Goal: Task Accomplishment & Management: Use online tool/utility

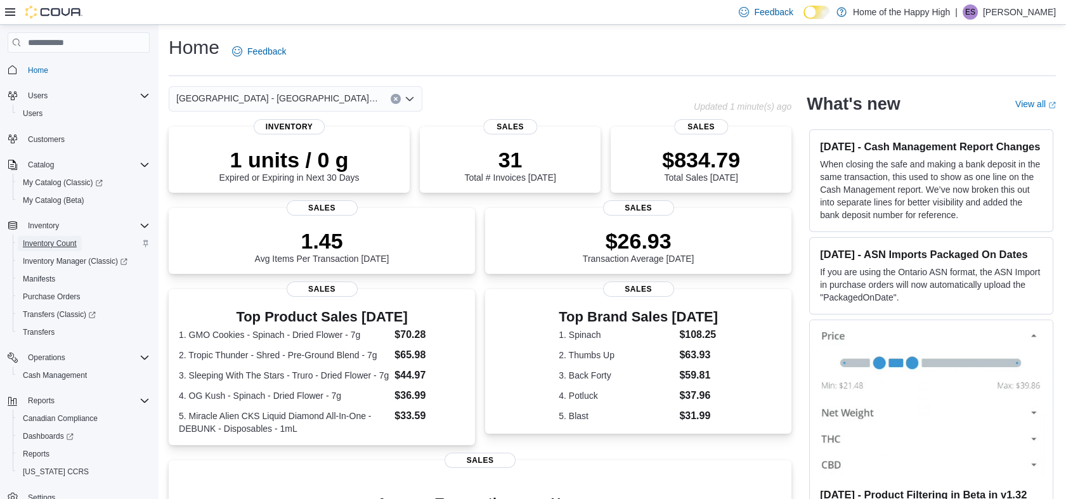
click at [46, 240] on span "Inventory Count" at bounding box center [50, 243] width 54 height 10
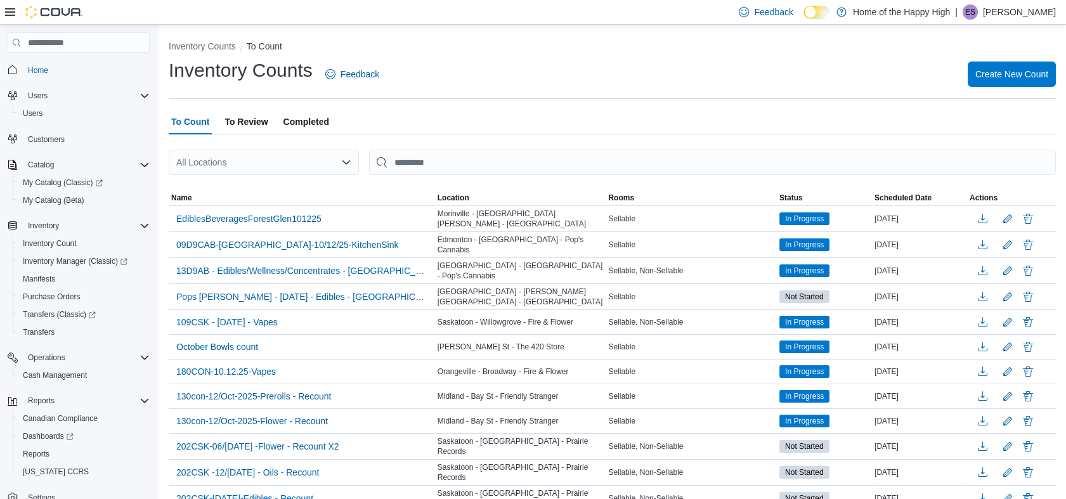
click at [298, 159] on div "All Locations" at bounding box center [264, 162] width 190 height 25
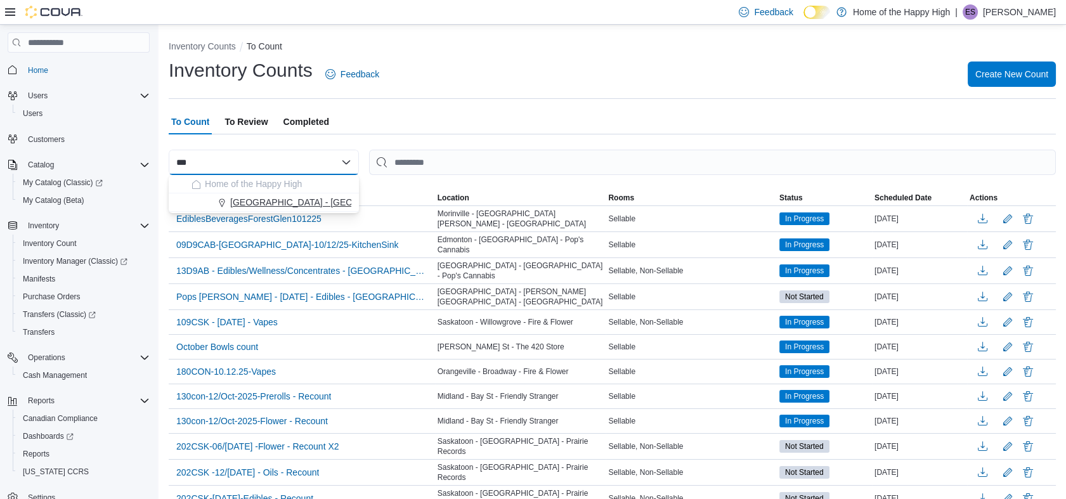
type input "***"
click at [301, 198] on span "[GEOGRAPHIC_DATA] - [GEOGRAPHIC_DATA] - Pop's Cannabis" at bounding box center [361, 202] width 263 height 13
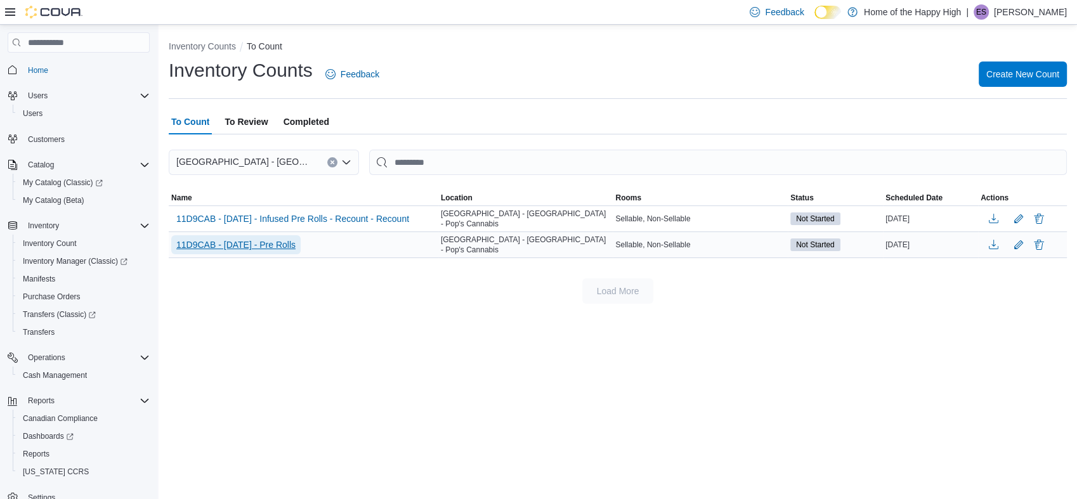
click at [292, 241] on span "11D9CAB - [DATE] - Pre Rolls" at bounding box center [235, 244] width 119 height 13
click at [275, 247] on span "11D9CAB - [DATE] - Pre Rolls" at bounding box center [235, 244] width 119 height 13
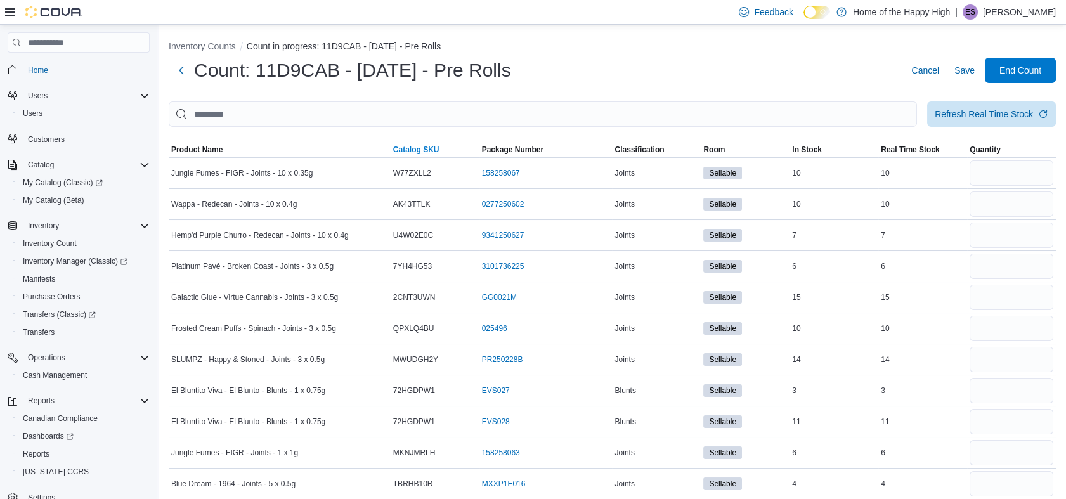
drag, startPoint x: 275, startPoint y: 247, endPoint x: 435, endPoint y: 149, distance: 187.9
